Goal: Task Accomplishment & Management: Manage account settings

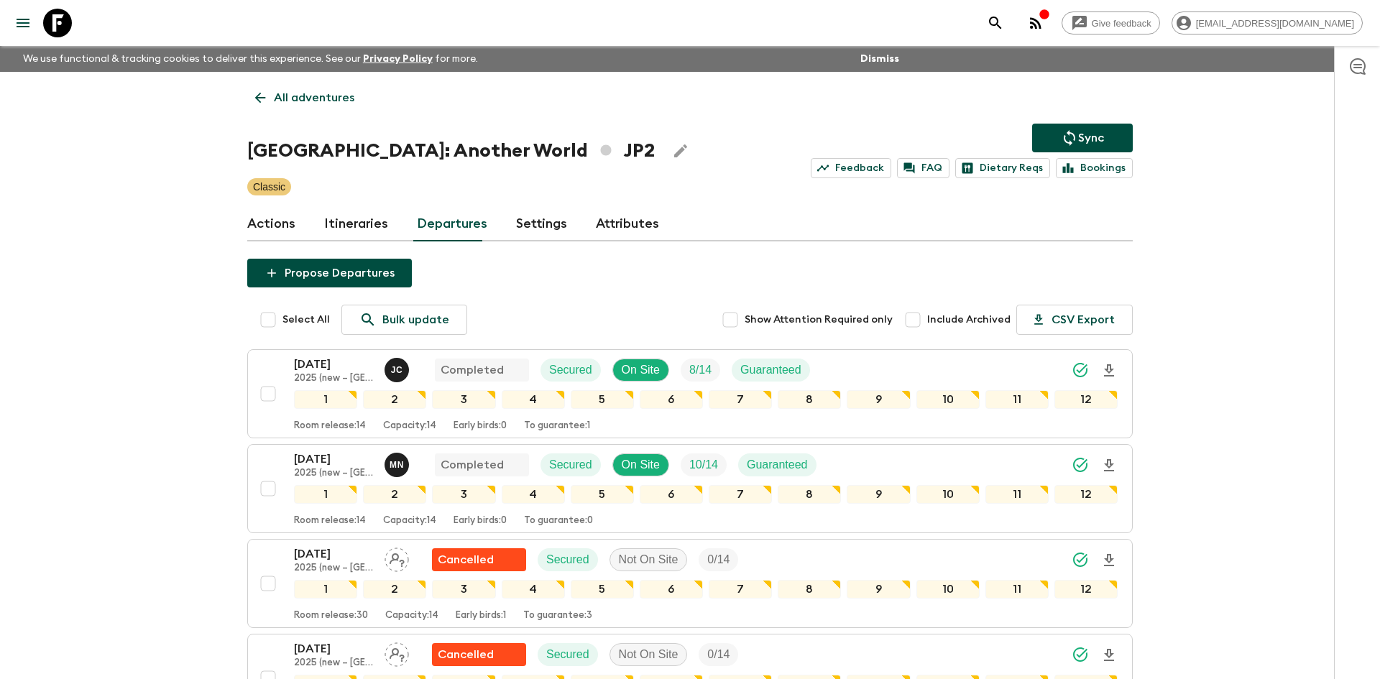
click at [336, 93] on p "All adventures" at bounding box center [314, 97] width 80 height 17
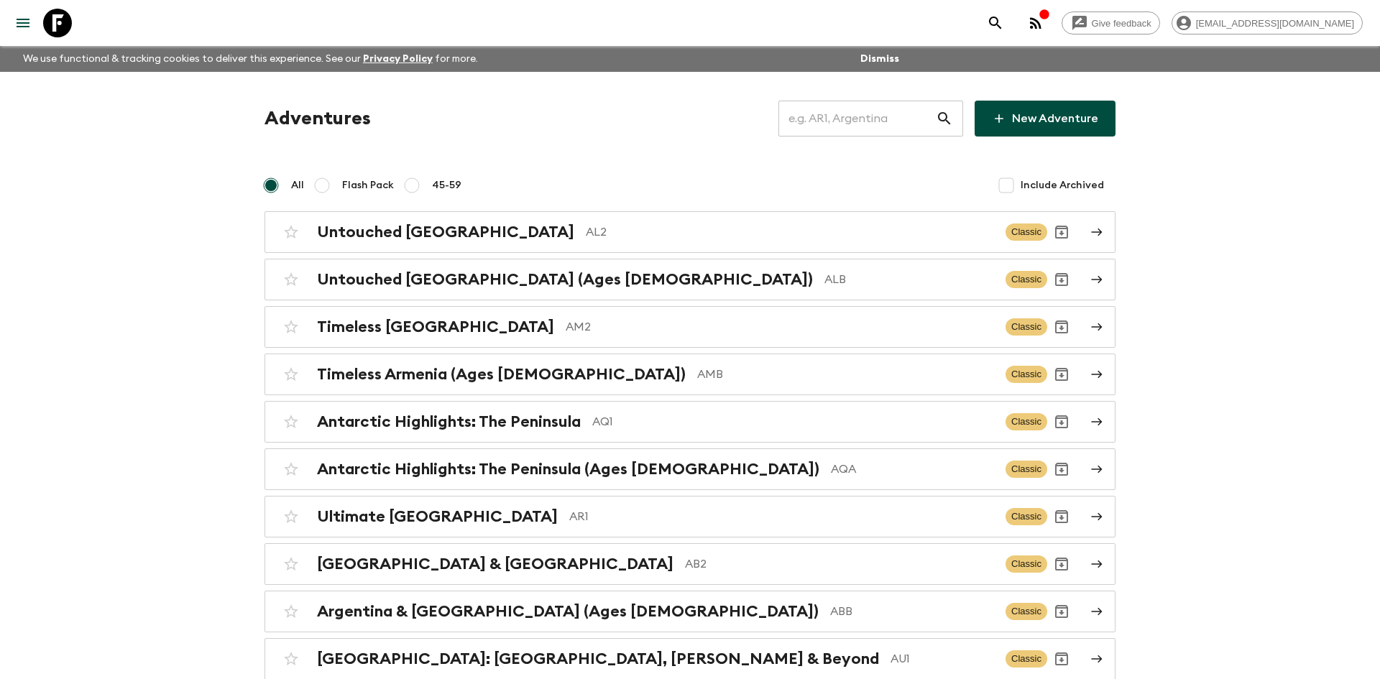
click at [844, 119] on input "text" at bounding box center [856, 118] width 157 height 40
type input "ab2"
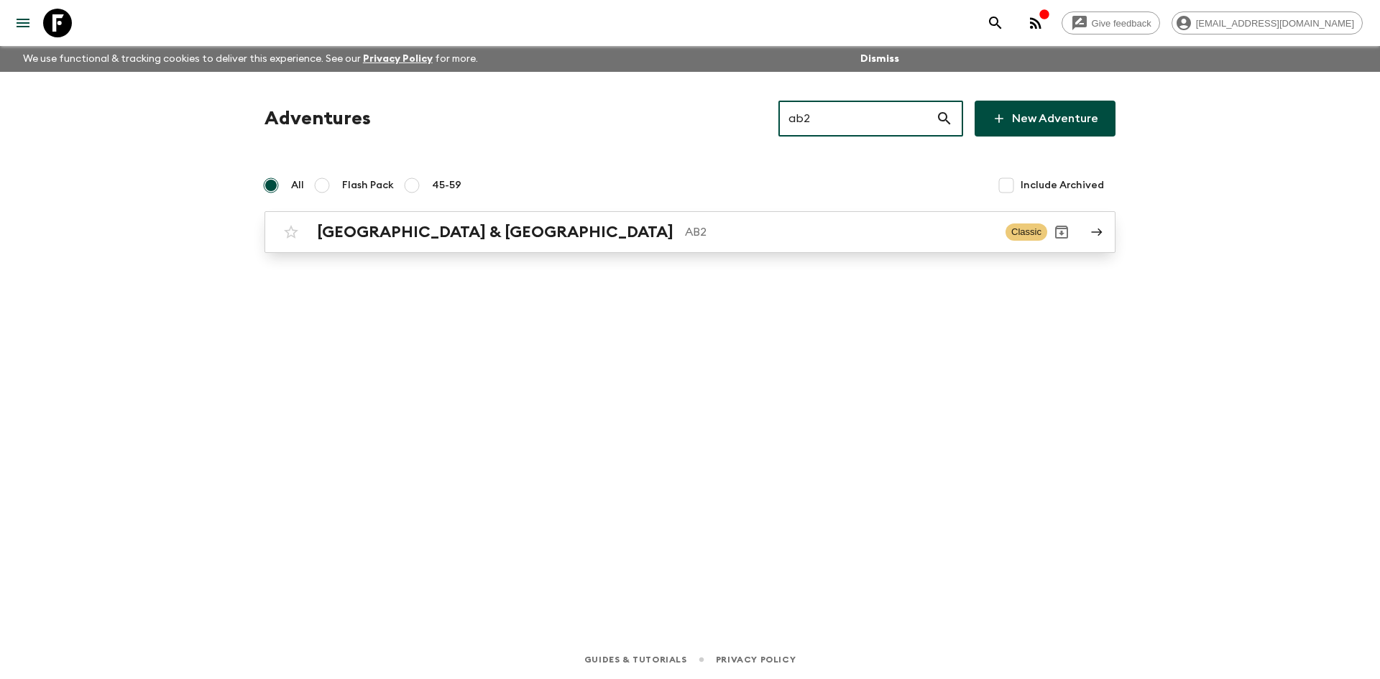
click at [438, 229] on h2 "Argentina & Brazil" at bounding box center [495, 232] width 356 height 19
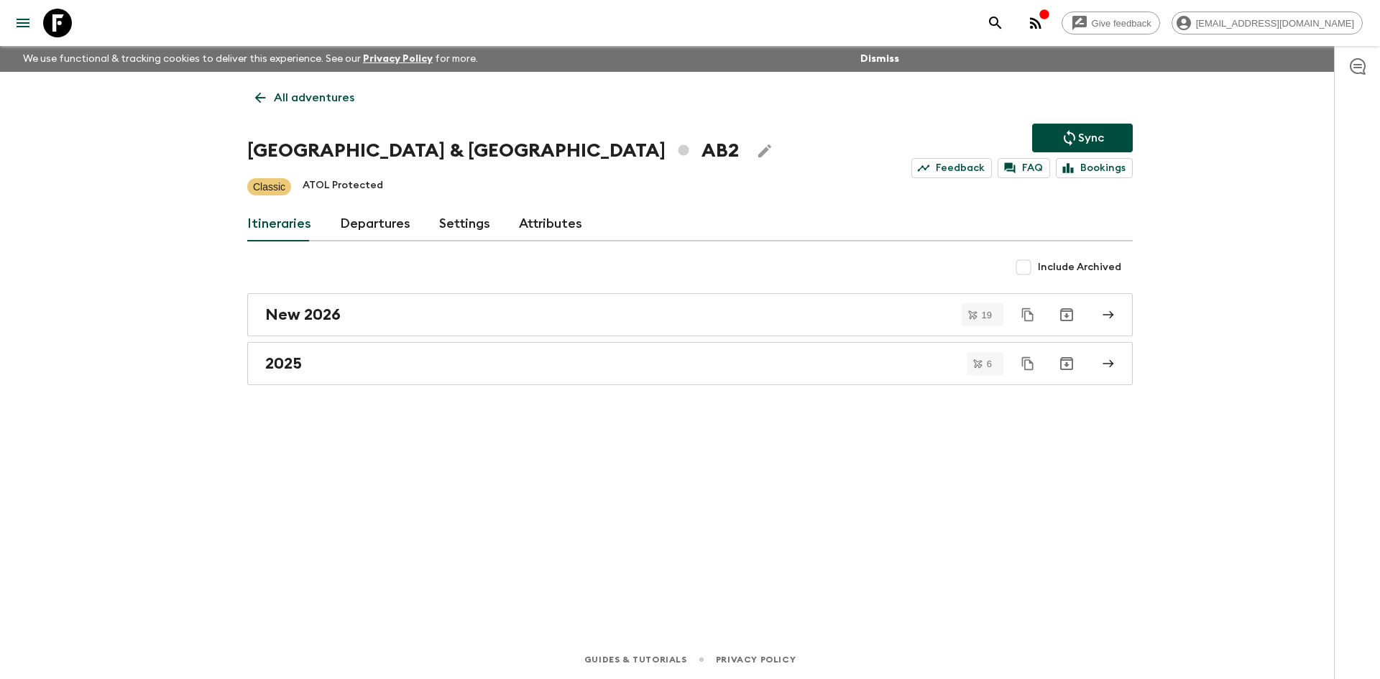
click at [1093, 140] on p "Sync" at bounding box center [1091, 137] width 26 height 17
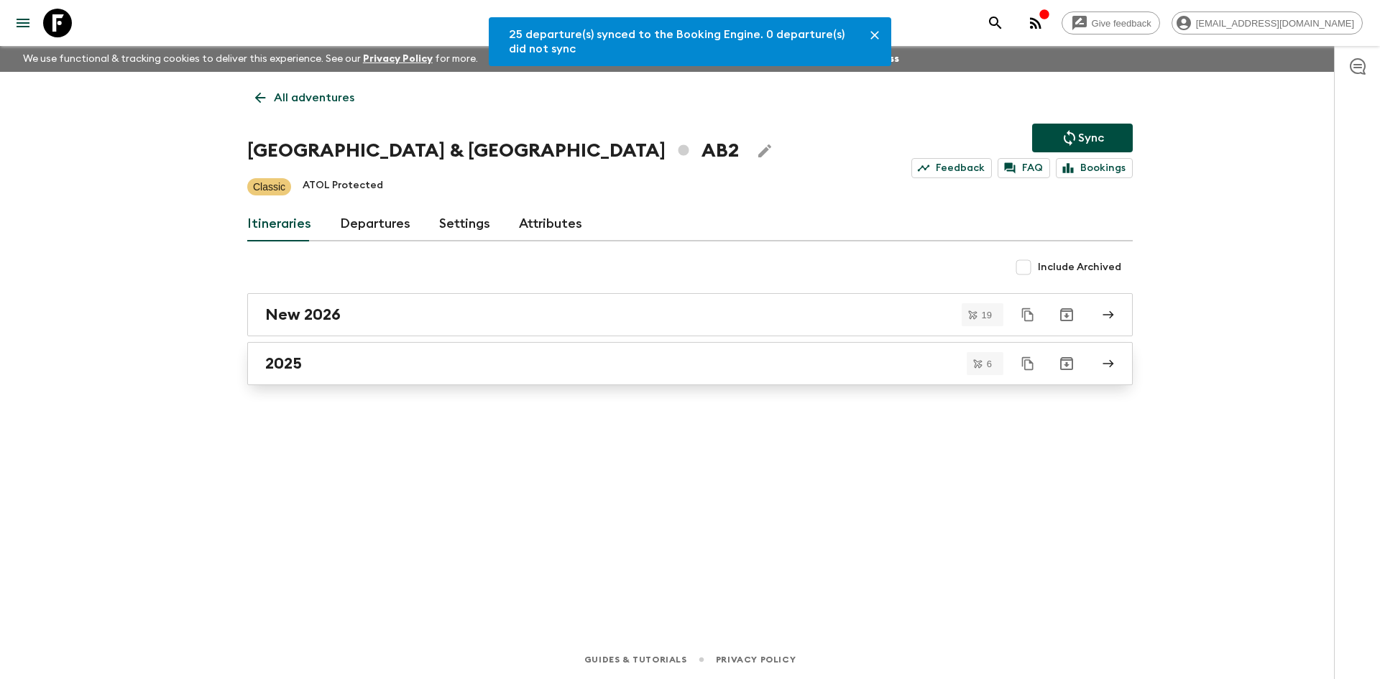
click at [331, 369] on div "2025" at bounding box center [676, 363] width 822 height 19
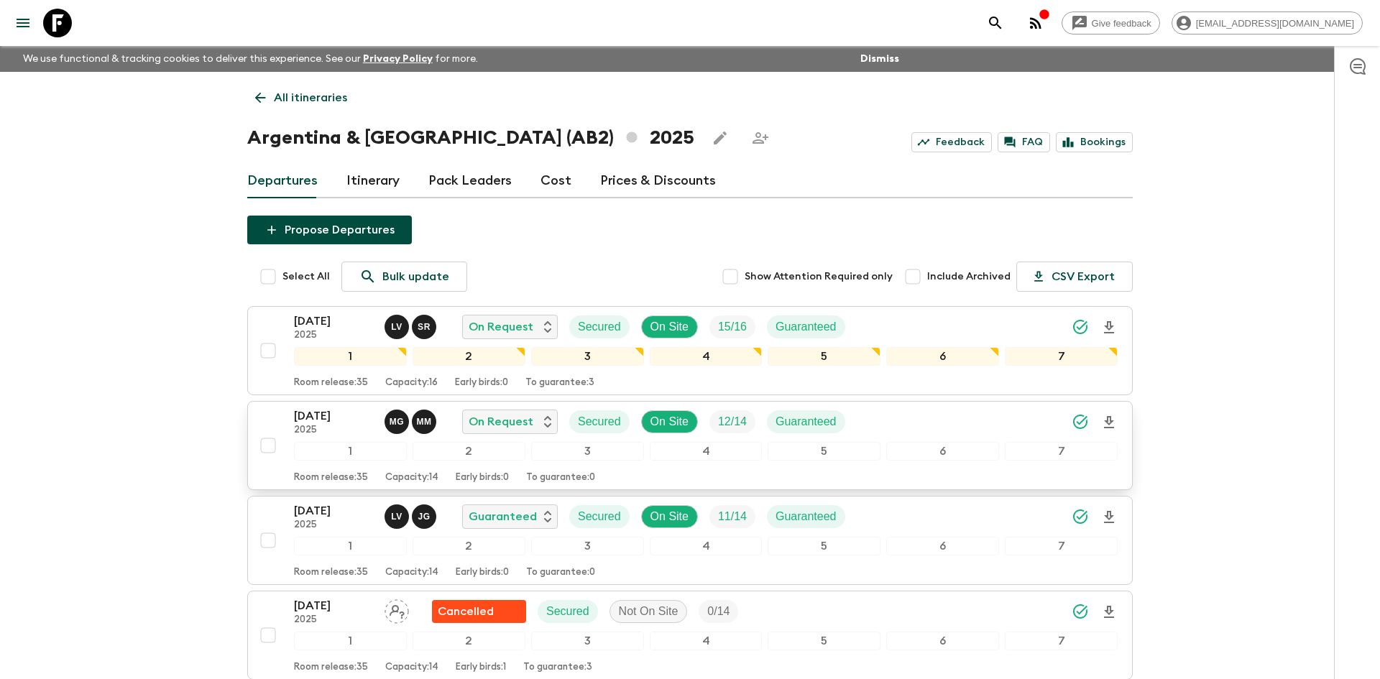
click at [960, 428] on div "18 Oct 2025 2025 M G M M On Request Secured On Site 12 / 14 Guaranteed" at bounding box center [706, 421] width 824 height 29
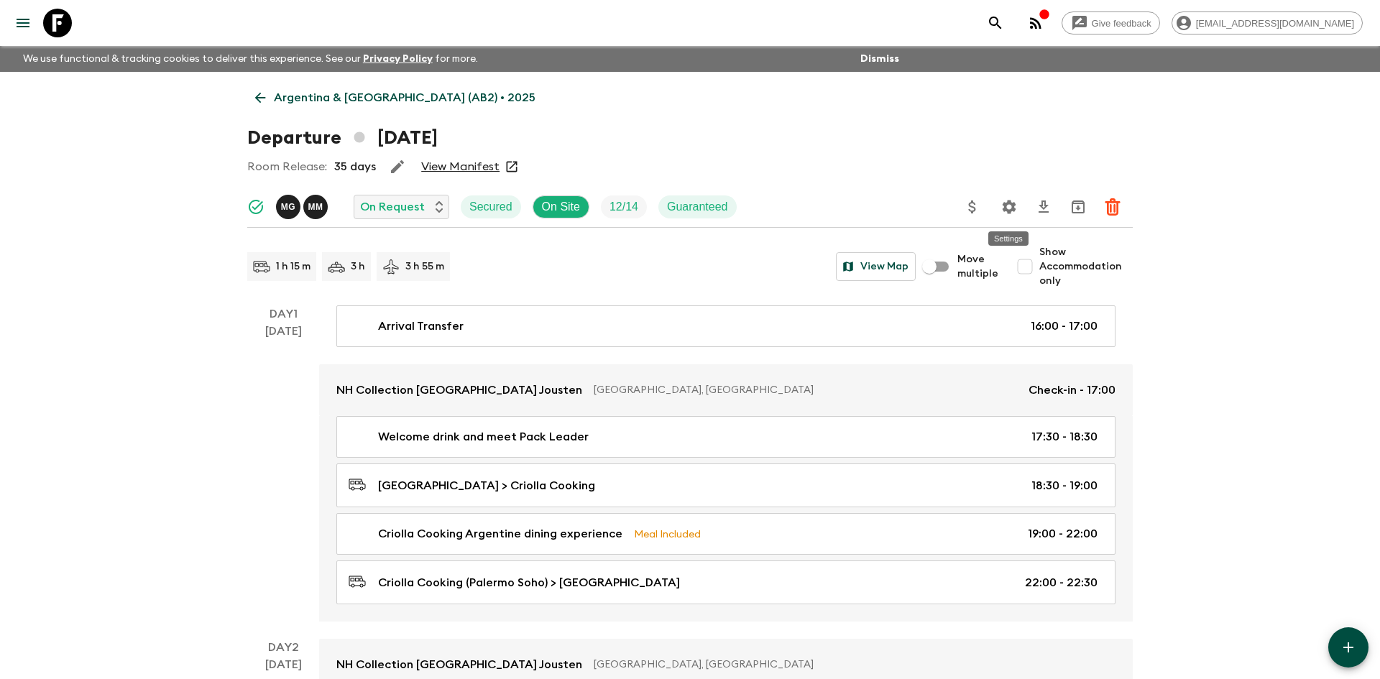
click at [1009, 206] on icon "Settings" at bounding box center [1008, 206] width 17 height 17
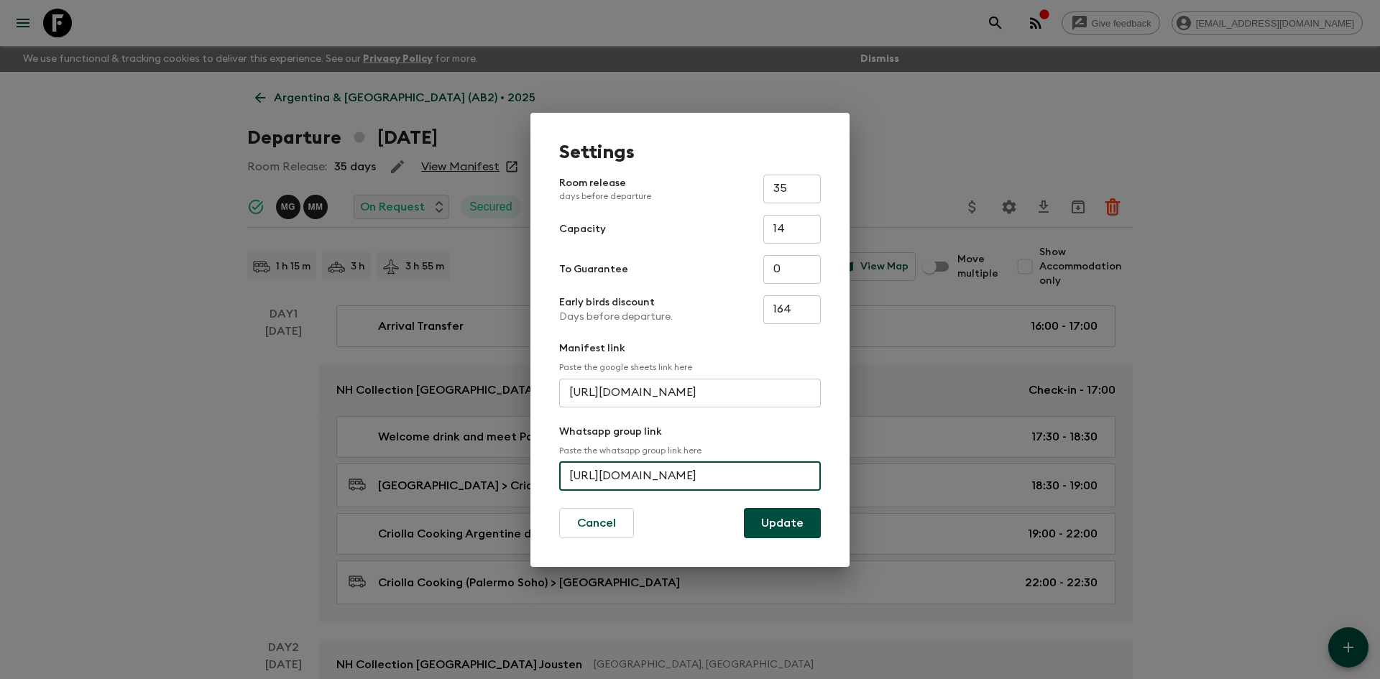
scroll to position [0, 69]
drag, startPoint x: 567, startPoint y: 475, endPoint x: 843, endPoint y: 483, distance: 276.1
click at [843, 483] on div "Settings Room release days before departure 35 ​ Capacity 14 ​ To Guarantee 0 ​…" at bounding box center [689, 340] width 319 height 454
